Goal: Transaction & Acquisition: Book appointment/travel/reservation

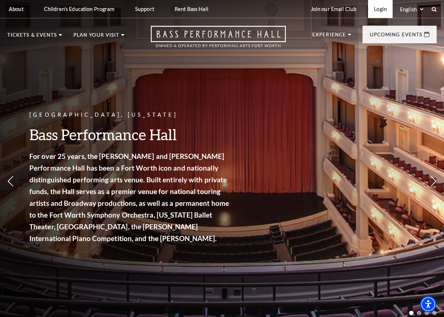
click at [373, 12] on link "Login" at bounding box center [380, 9] width 25 height 18
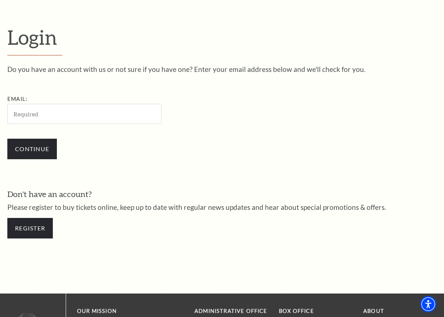
scroll to position [191, 0]
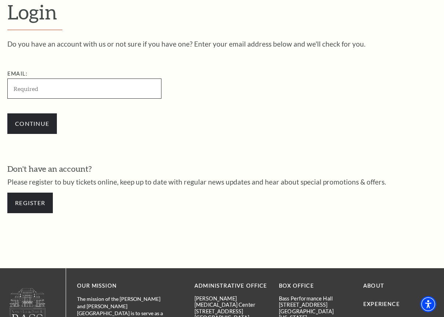
type input "Davegranato@aol.com"
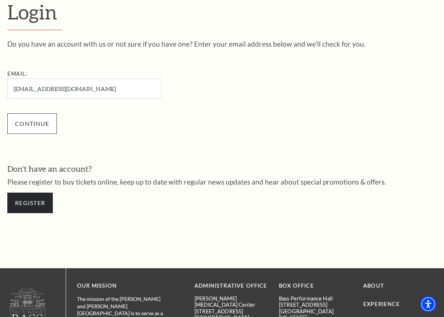
click at [27, 124] on input "Continue" at bounding box center [31, 123] width 49 height 21
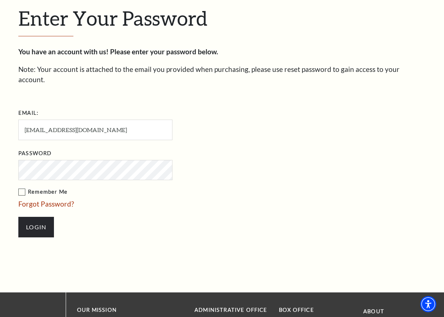
click at [36, 217] on input "Login" at bounding box center [36, 227] width 36 height 21
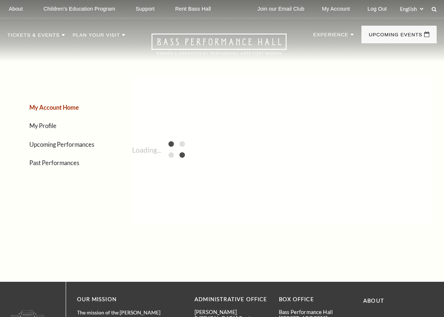
click at [22, 181] on div "My Account Home My Profile Upcoming Performances Past Performances" at bounding box center [55, 149] width 97 height 169
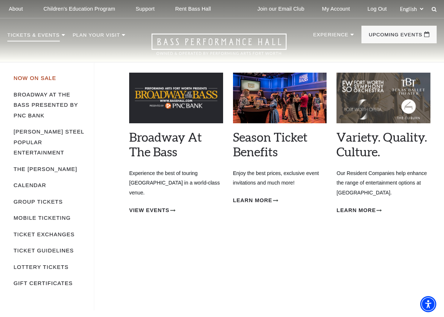
click at [36, 78] on link "Now On Sale" at bounding box center [35, 78] width 43 height 6
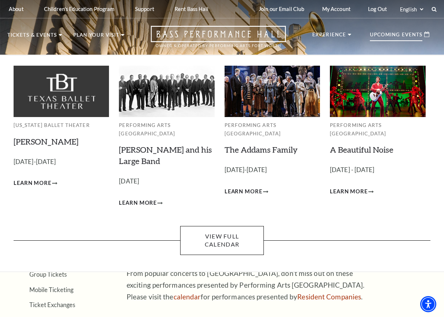
click at [375, 34] on p "Upcoming Events" at bounding box center [396, 36] width 52 height 9
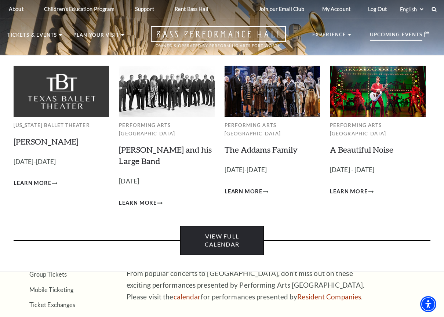
click at [220, 229] on link "View Full Calendar" at bounding box center [221, 240] width 83 height 29
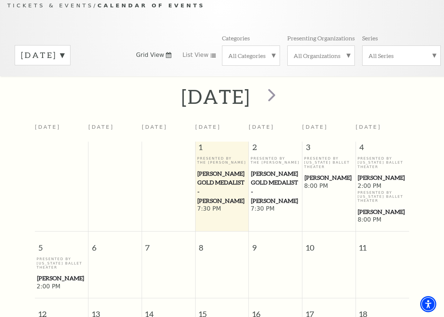
scroll to position [85, 0]
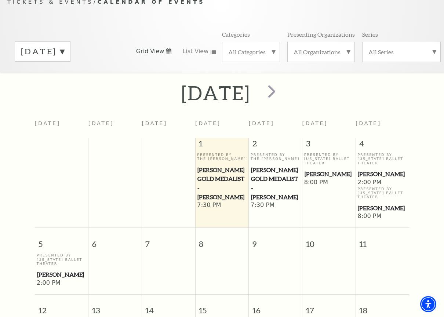
click at [219, 170] on span "[PERSON_NAME] Gold Medalist - [PERSON_NAME]" at bounding box center [221, 183] width 49 height 36
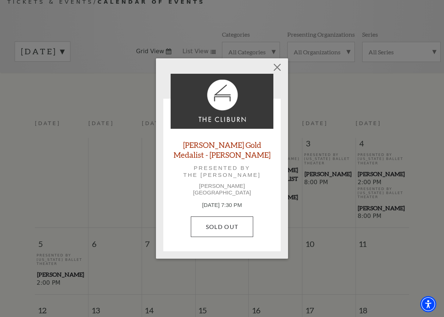
click at [221, 221] on link "SOLD OUT" at bounding box center [222, 226] width 62 height 21
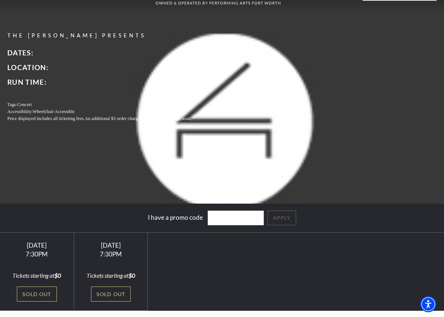
scroll to position [52, 0]
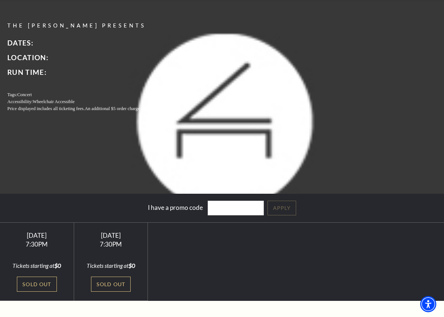
click at [37, 239] on div "Wednesday October 1" at bounding box center [37, 235] width 56 height 8
click at [112, 242] on div "7:30PM" at bounding box center [110, 244] width 56 height 6
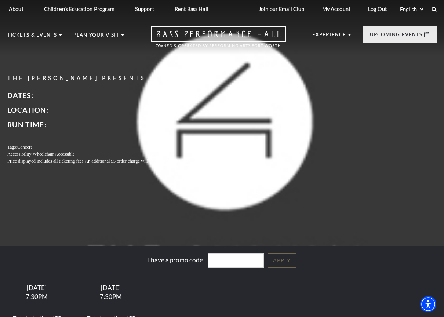
scroll to position [0, 0]
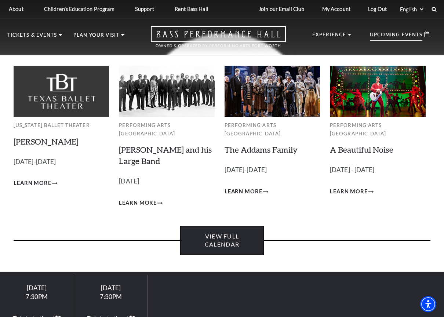
click at [225, 231] on link "View Full Calendar" at bounding box center [221, 240] width 83 height 29
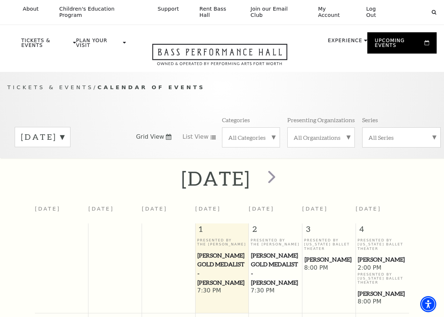
click at [167, 134] on use at bounding box center [168, 137] width 5 height 6
click at [210, 135] on icon at bounding box center [213, 137] width 6 height 4
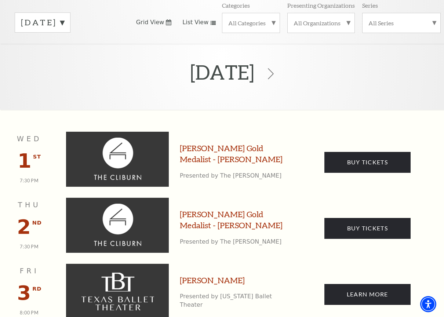
scroll to position [118, 0]
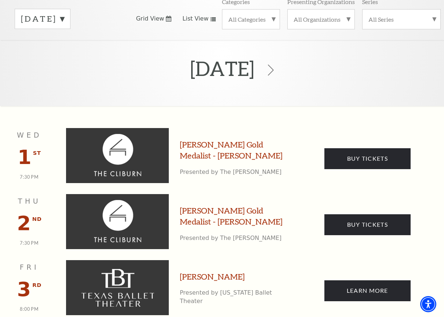
click at [129, 157] on img at bounding box center [117, 155] width 103 height 55
click at [193, 145] on link "Cliburn Gold Medalist - Aristo Sham" at bounding box center [233, 150] width 107 height 23
click at [192, 139] on link "Cliburn Gold Medalist - Aristo Sham" at bounding box center [233, 150] width 107 height 23
click at [204, 205] on link "Cliburn Gold Medalist - Aristo Sham" at bounding box center [233, 216] width 107 height 23
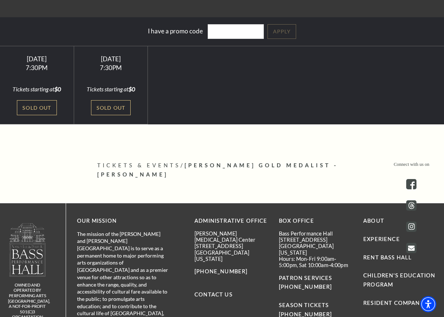
scroll to position [229, 0]
click at [213, 171] on span "Cliburn Gold Medalist - Aristo Sham" at bounding box center [217, 169] width 241 height 15
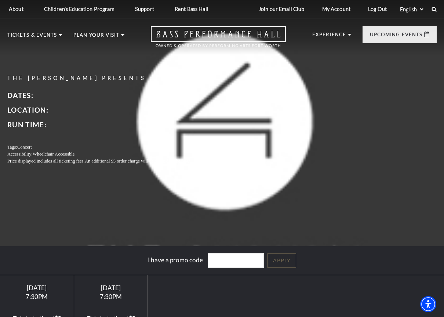
scroll to position [0, 0]
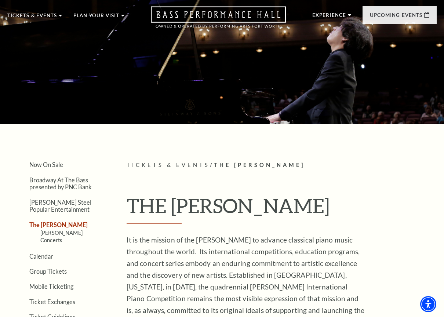
scroll to position [19, 0]
